Goal: Find specific page/section: Find specific page/section

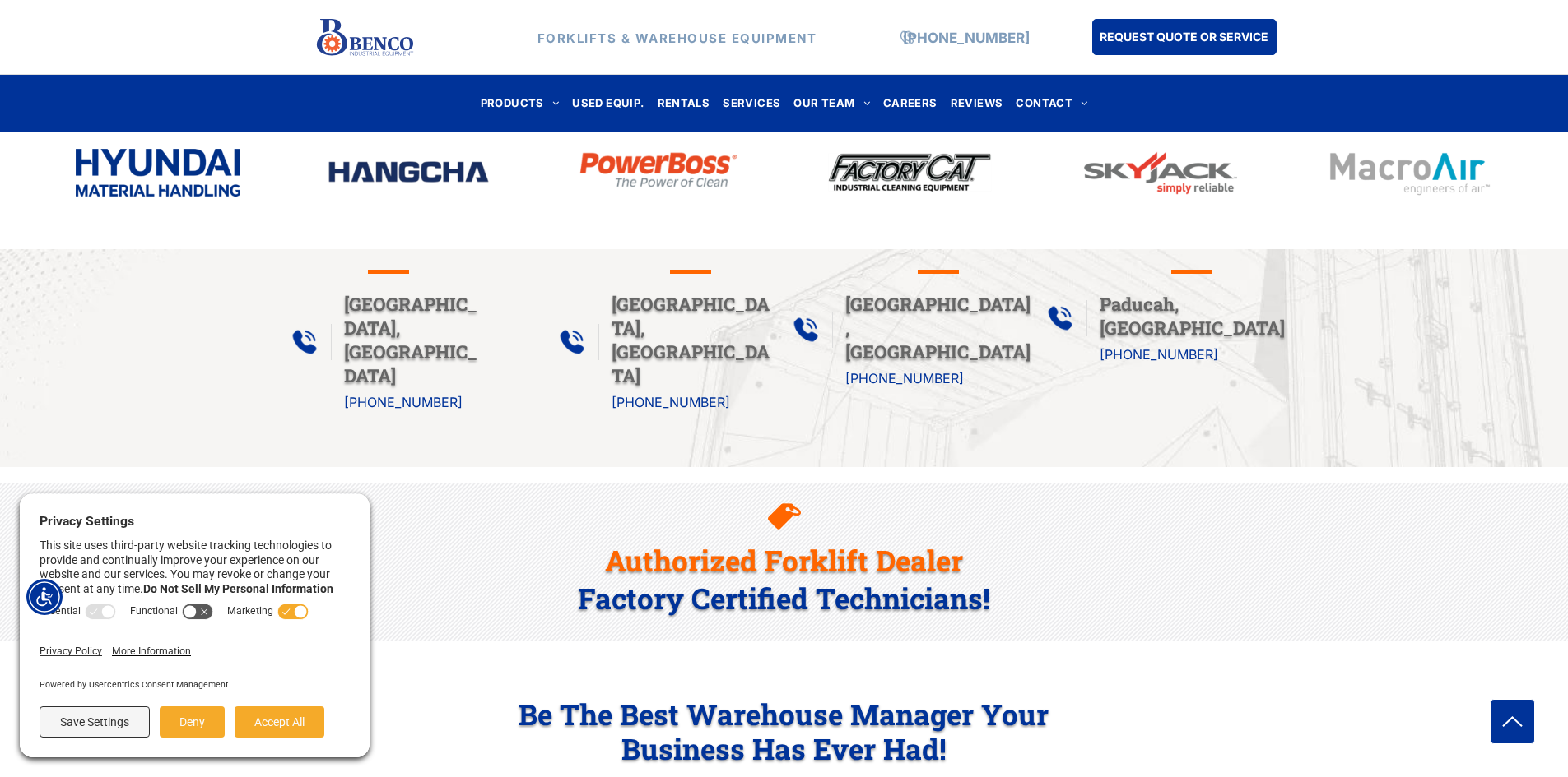
scroll to position [494, 0]
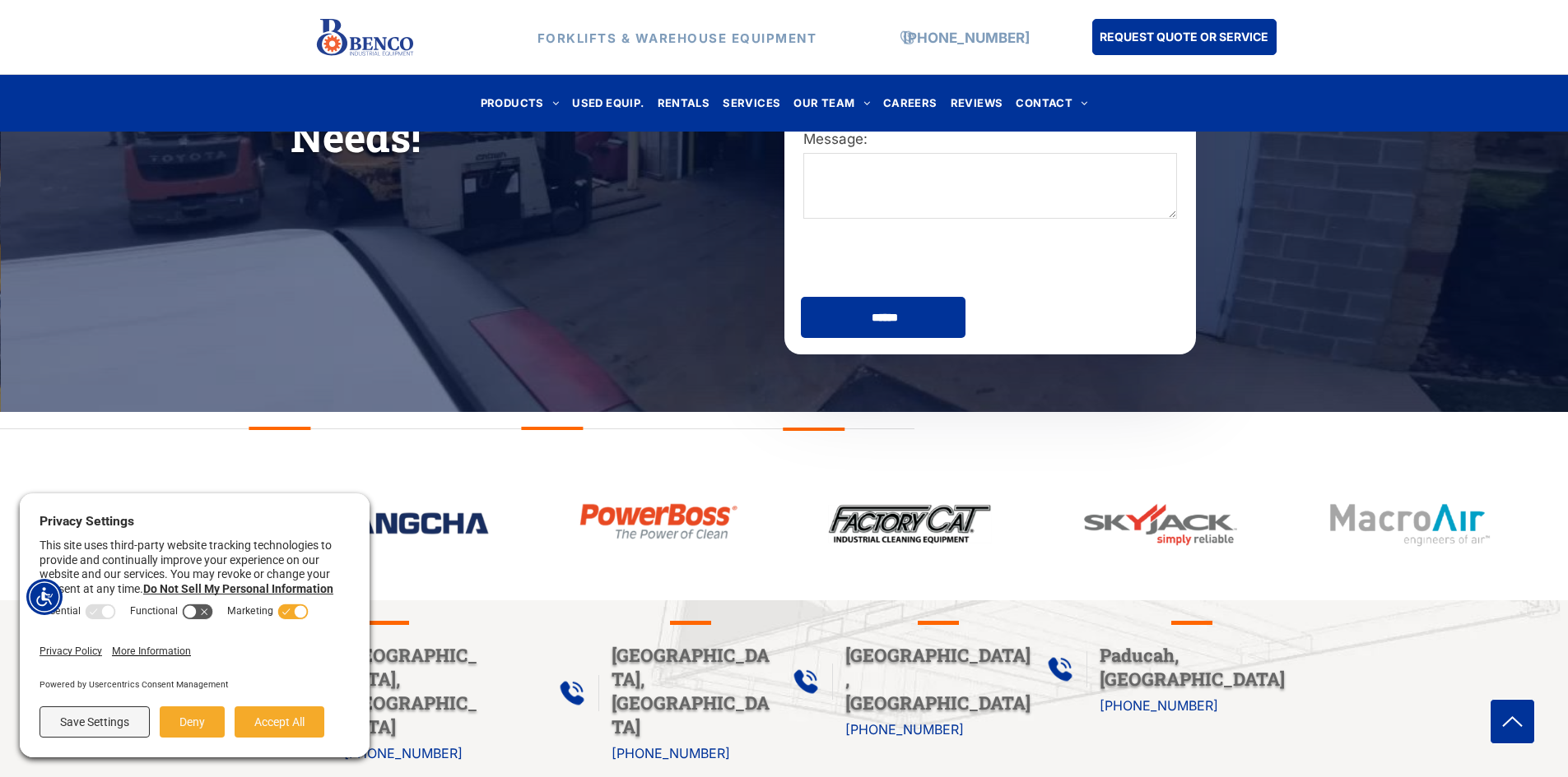
click at [447, 518] on img at bounding box center [408, 523] width 165 height 26
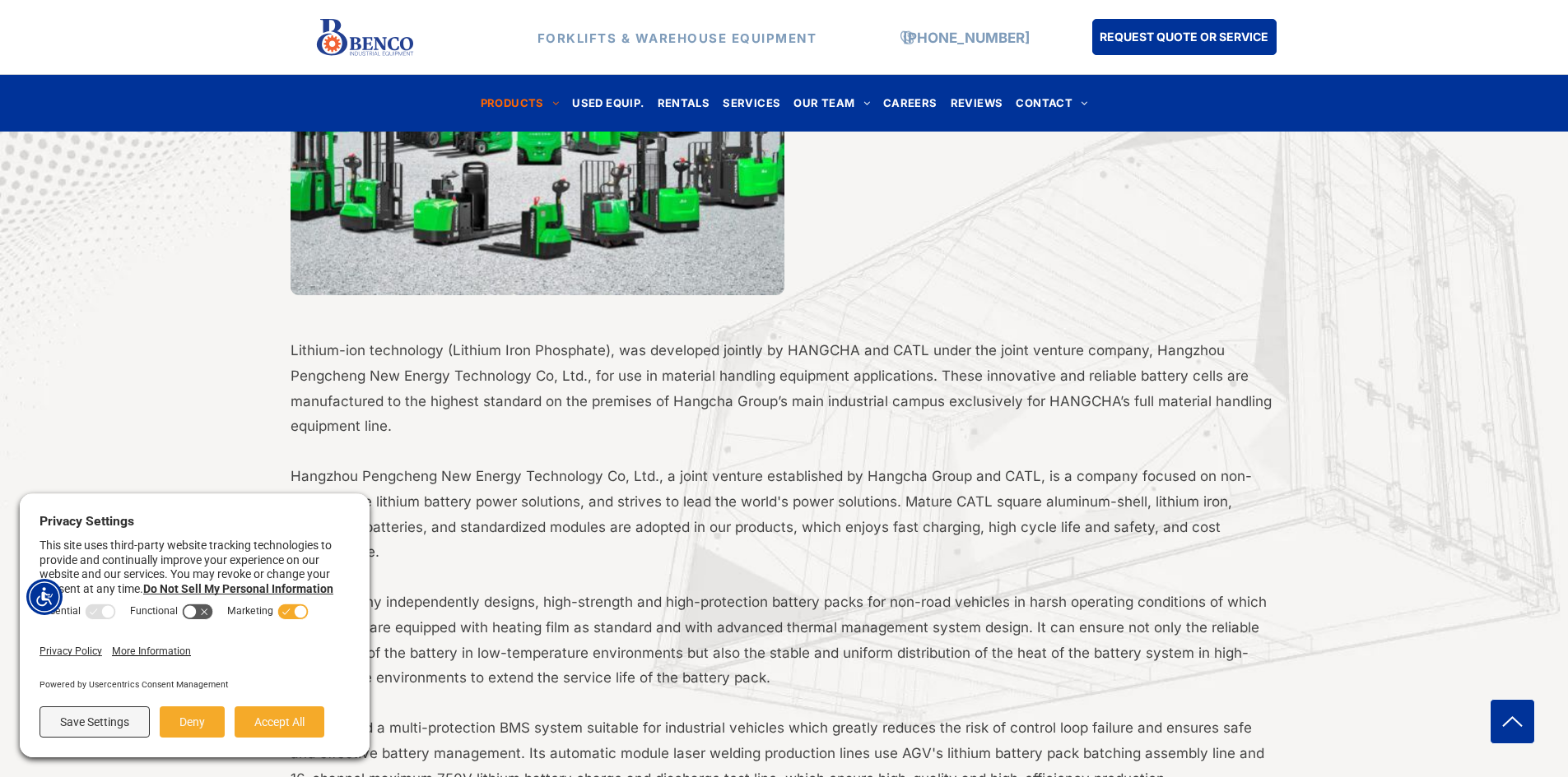
scroll to position [987, 0]
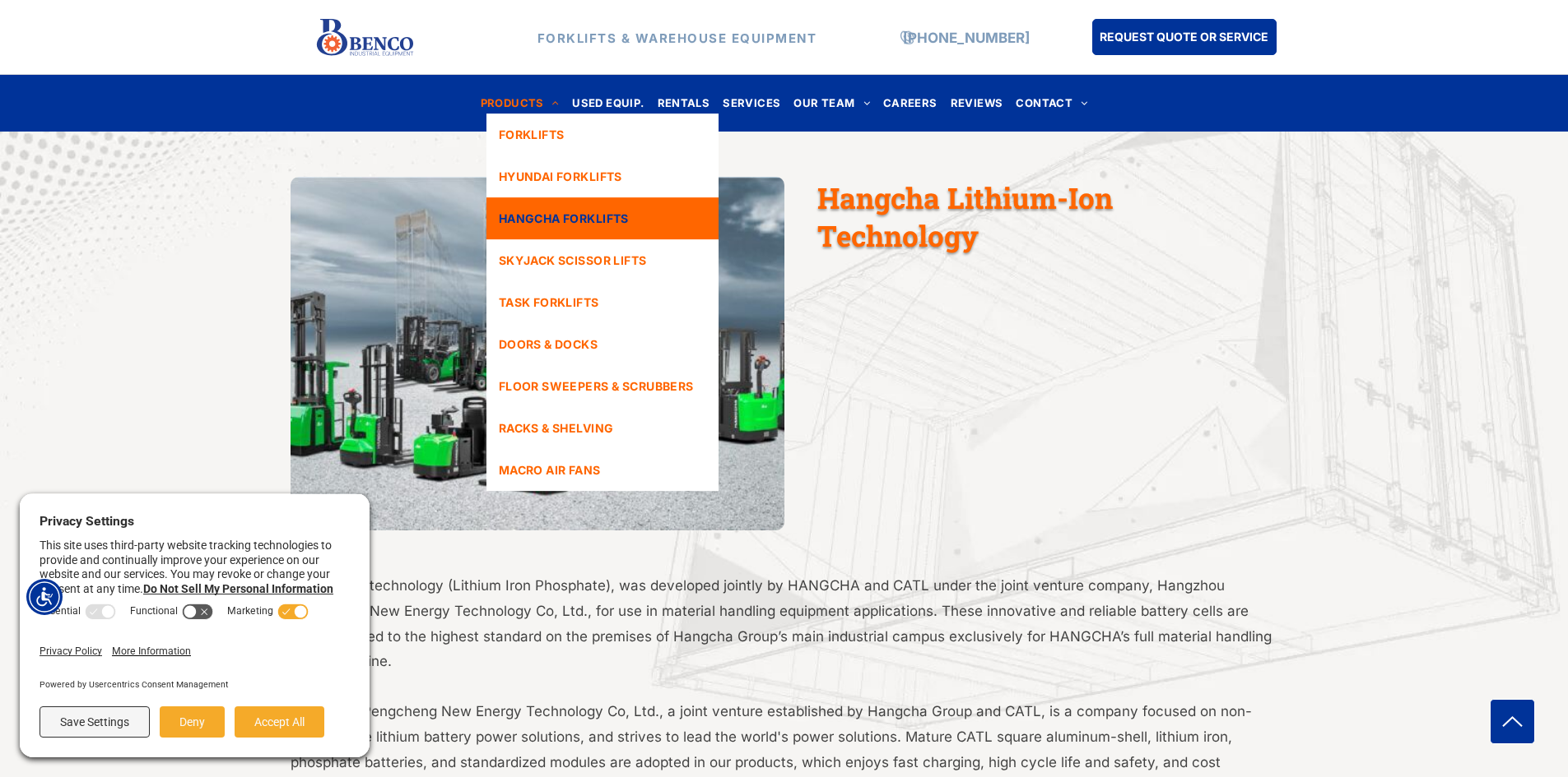
click at [603, 220] on span "HANGCHA FORKLIFTS" at bounding box center [563, 218] width 130 height 18
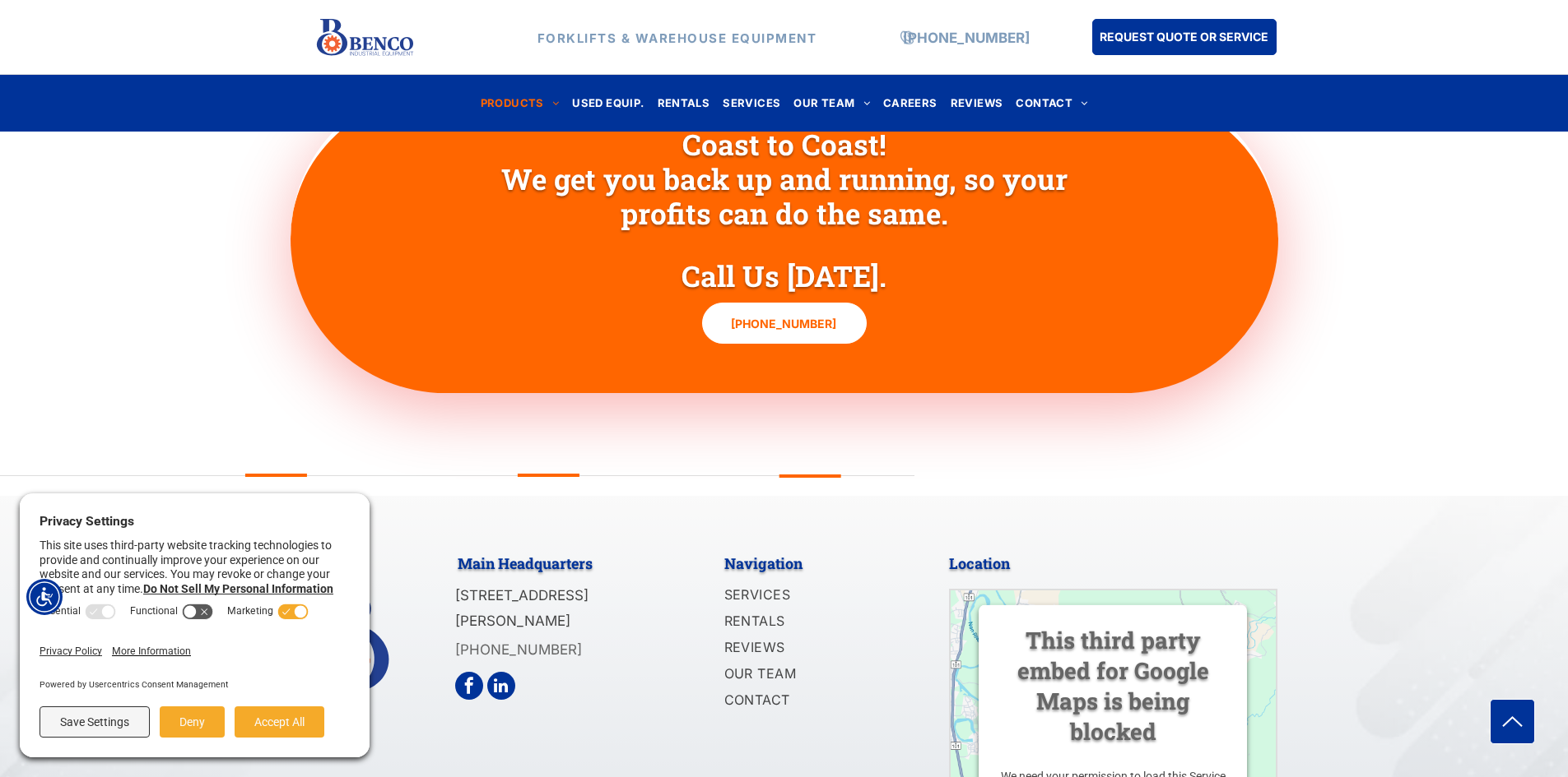
scroll to position [2691, 0]
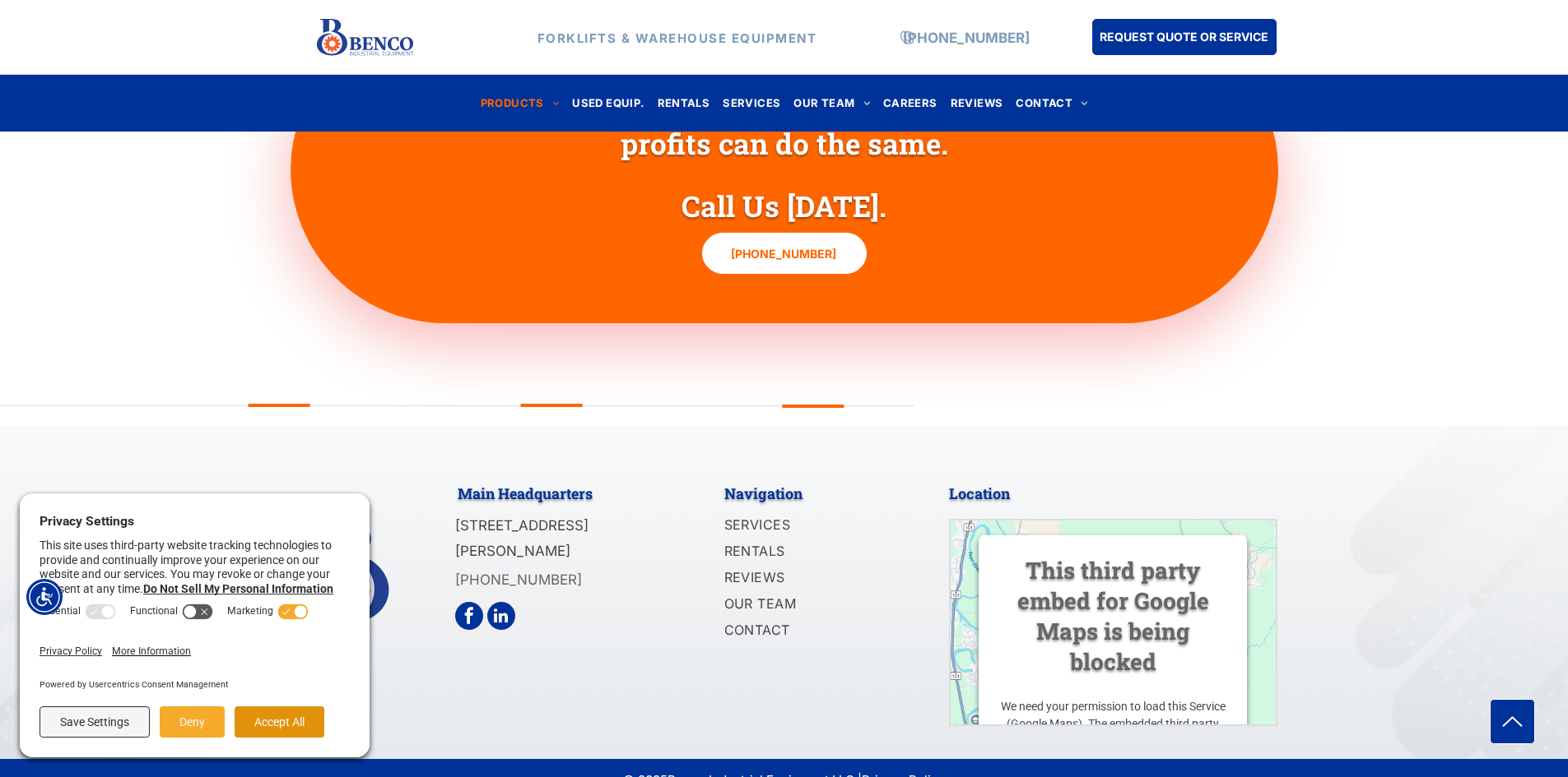
click at [292, 713] on button "Accept All" at bounding box center [279, 723] width 89 height 32
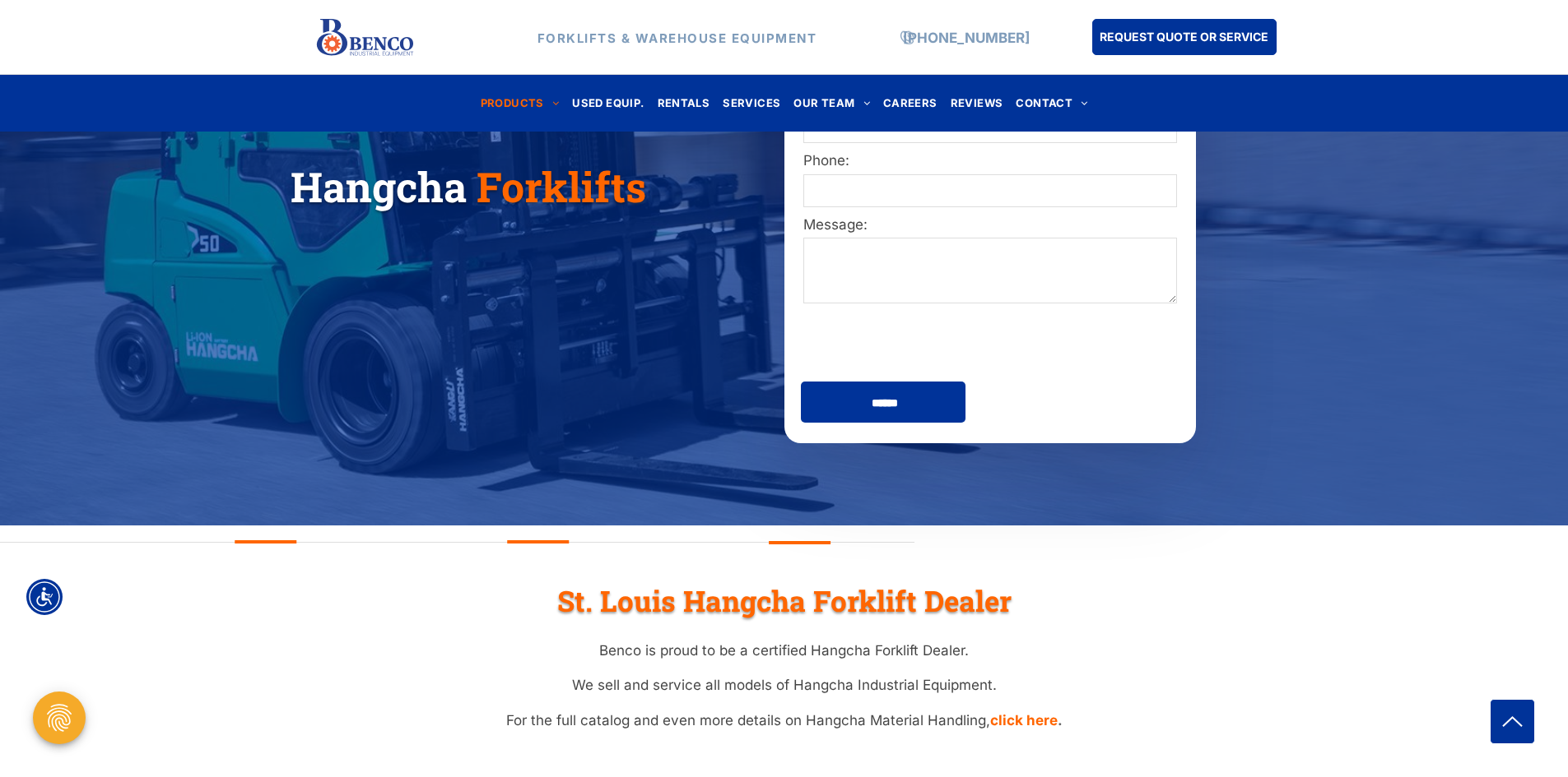
scroll to position [470, 0]
